Goal: Information Seeking & Learning: Understand process/instructions

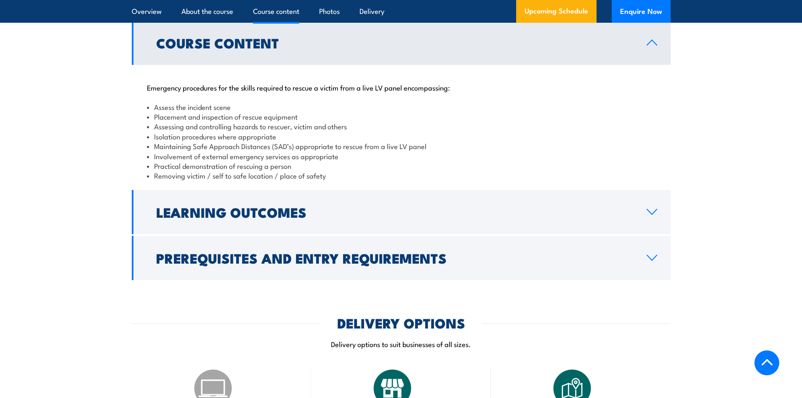
scroll to position [800, 0]
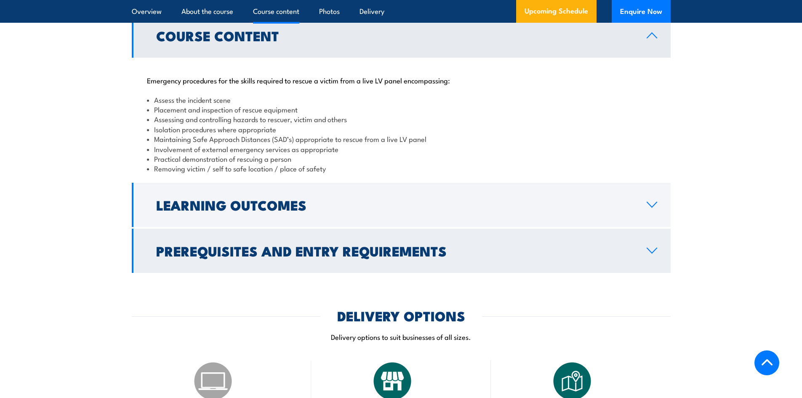
click at [256, 248] on h2 "Prerequisites and Entry Requirements" at bounding box center [394, 251] width 477 height 12
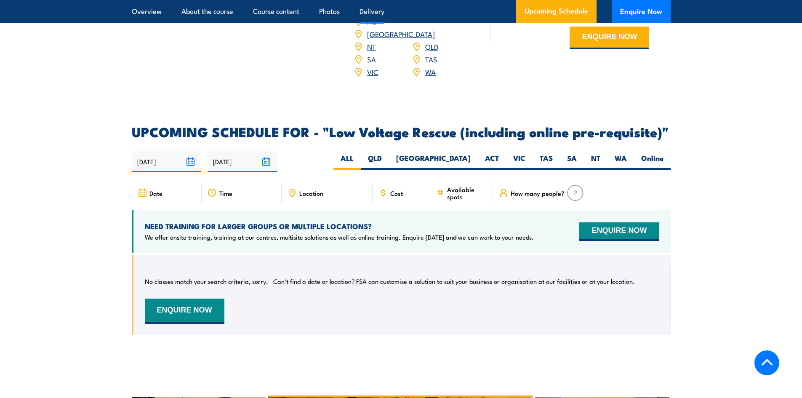
scroll to position [1390, 0]
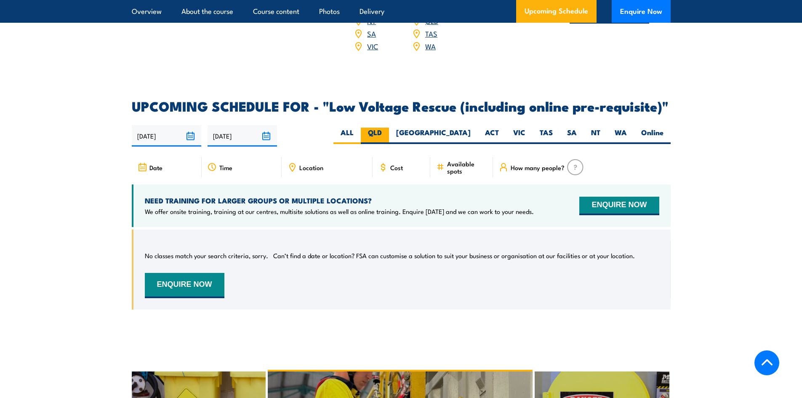
click at [389, 128] on label "QLD" at bounding box center [375, 136] width 28 height 16
click at [388, 128] on input "QLD" at bounding box center [384, 130] width 5 height 5
radio input "true"
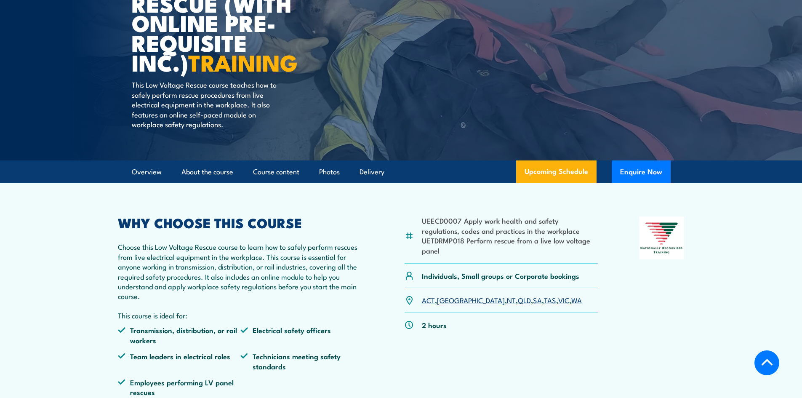
scroll to position [86, 0]
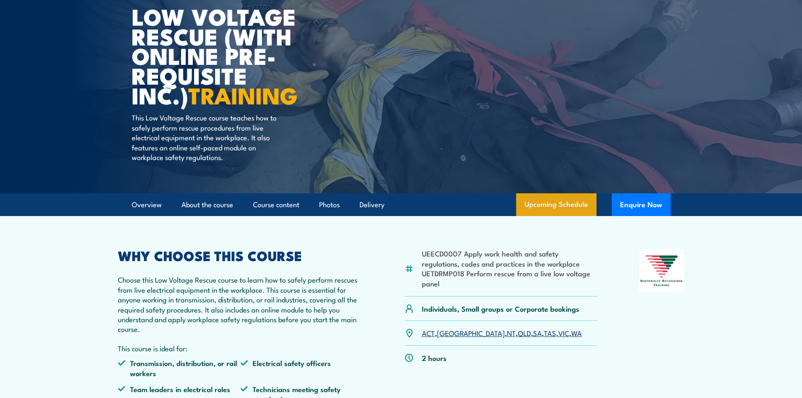
click at [580, 199] on link "Upcoming Schedule" at bounding box center [556, 204] width 80 height 23
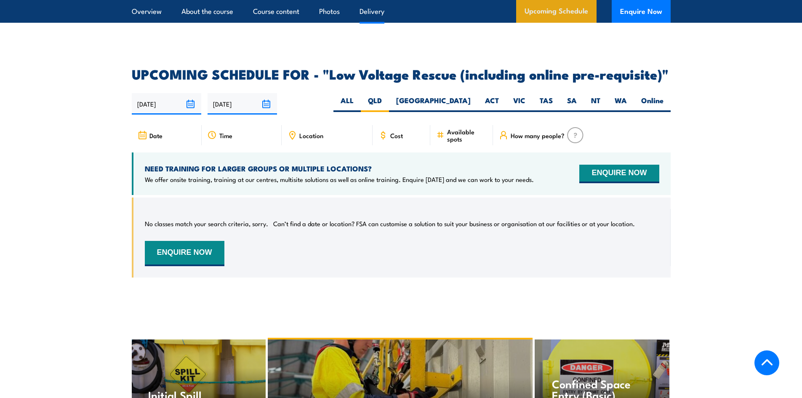
scroll to position [1434, 0]
